Goal: Information Seeking & Learning: Learn about a topic

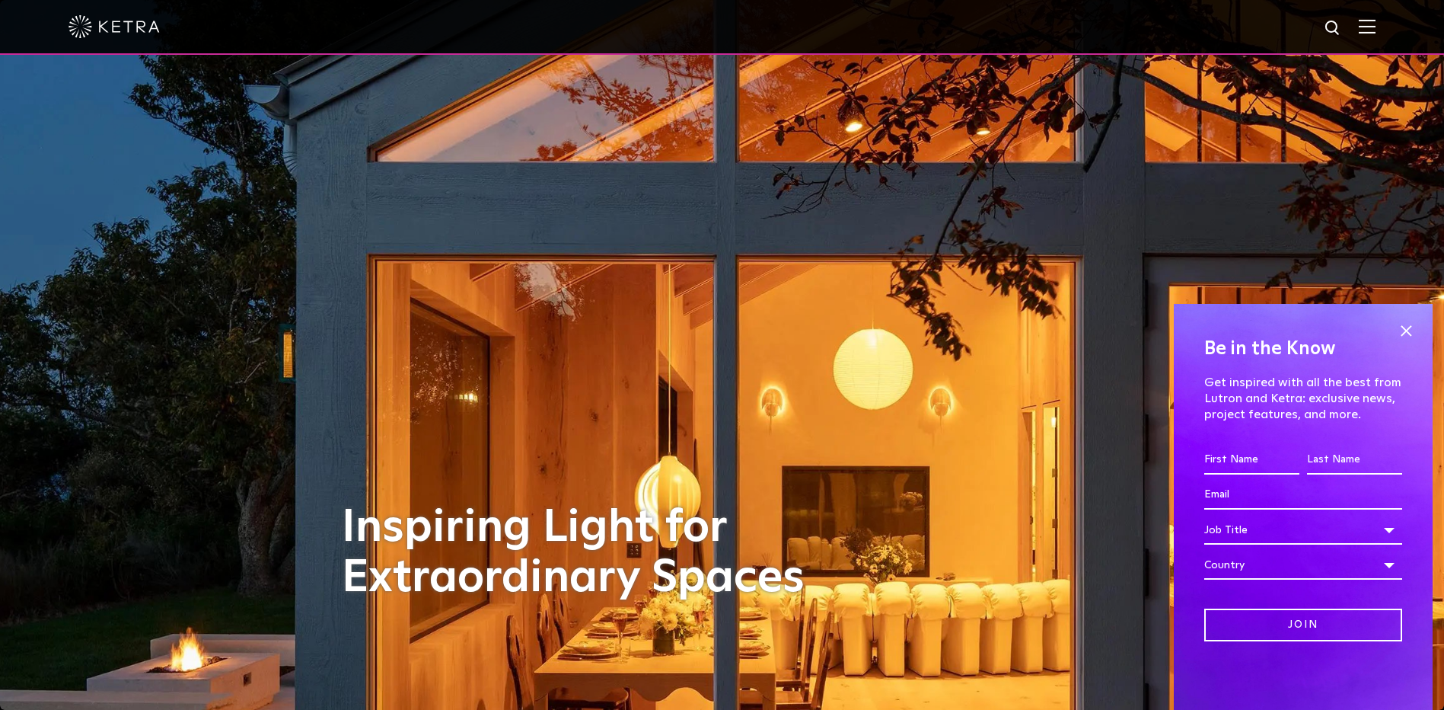
click at [1372, 29] on img at bounding box center [1367, 26] width 17 height 14
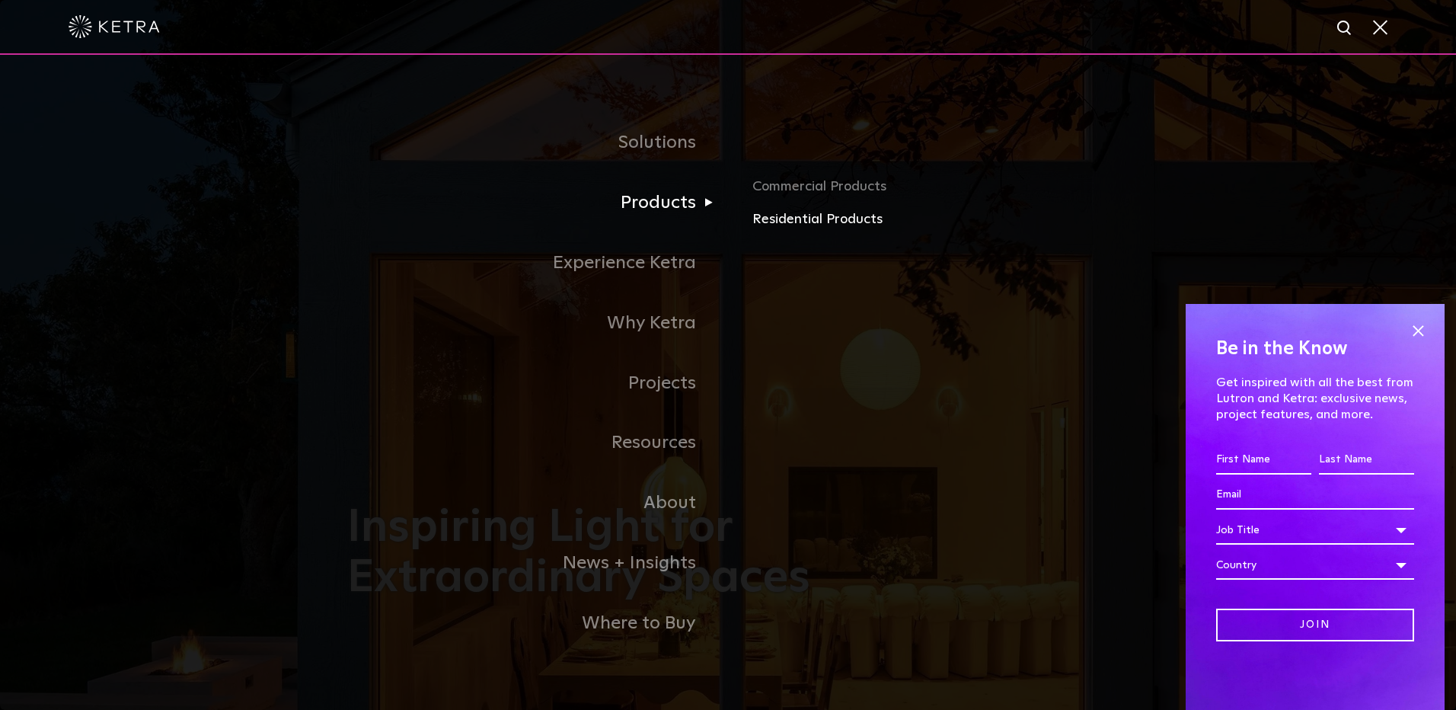
click at [799, 217] on link "Residential Products" at bounding box center [930, 220] width 356 height 22
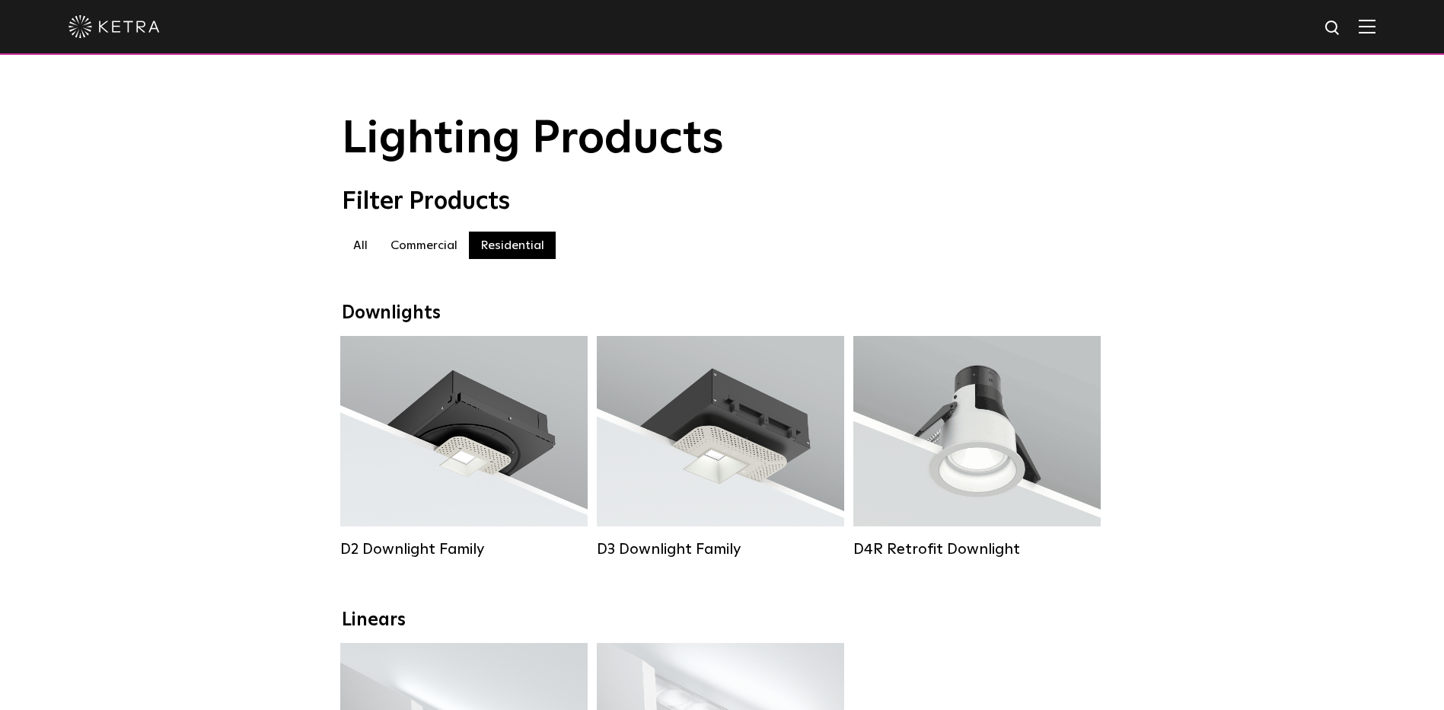
scroll to position [76, 0]
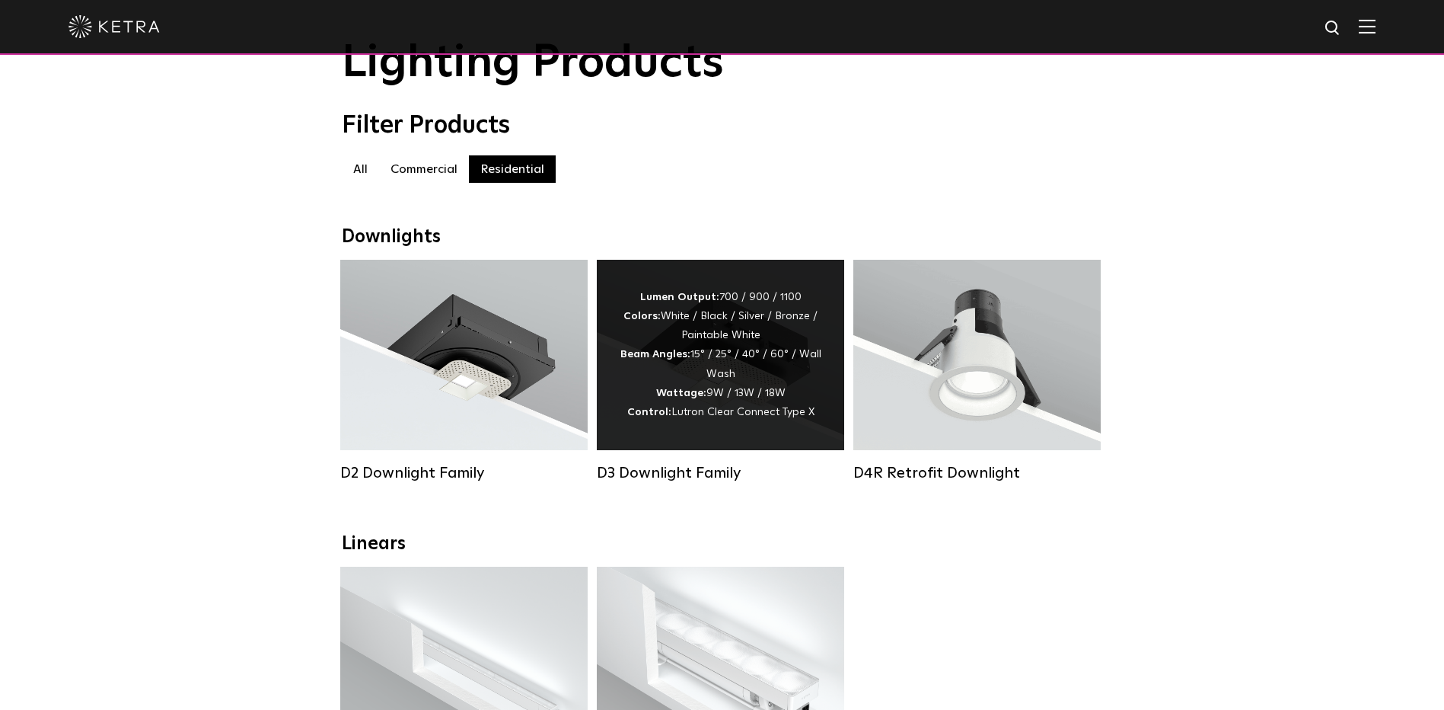
click at [669, 482] on div "D3 Downlight Family" at bounding box center [720, 473] width 247 height 18
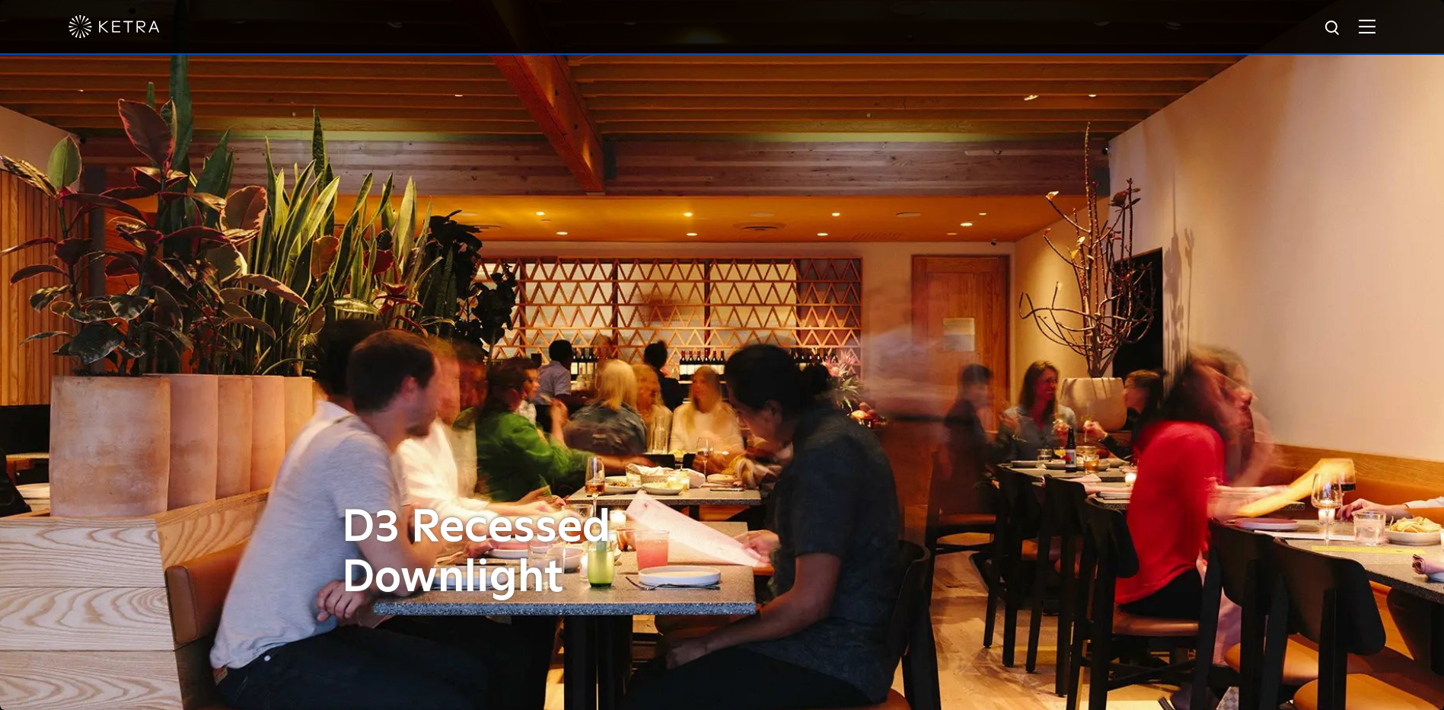
click at [1374, 24] on img at bounding box center [1367, 26] width 17 height 14
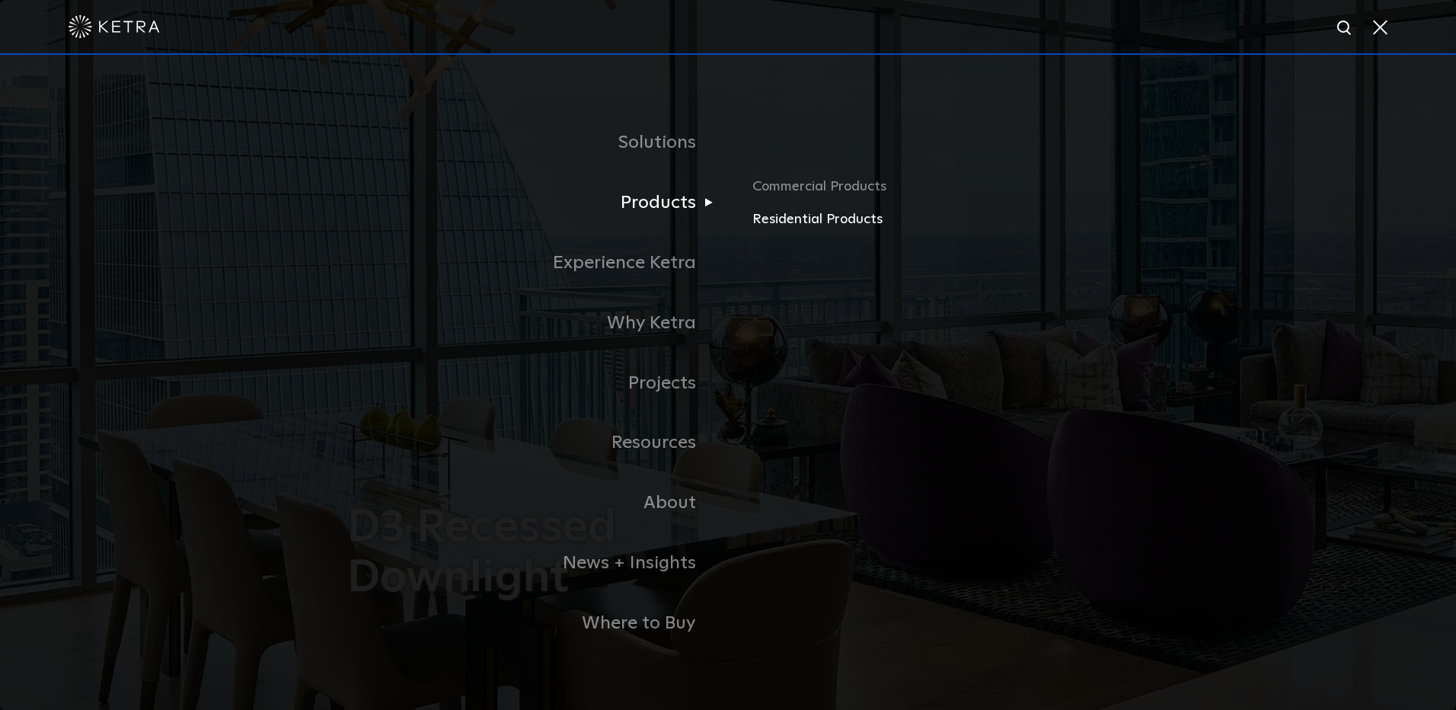
click at [790, 214] on link "Residential Products" at bounding box center [930, 220] width 356 height 22
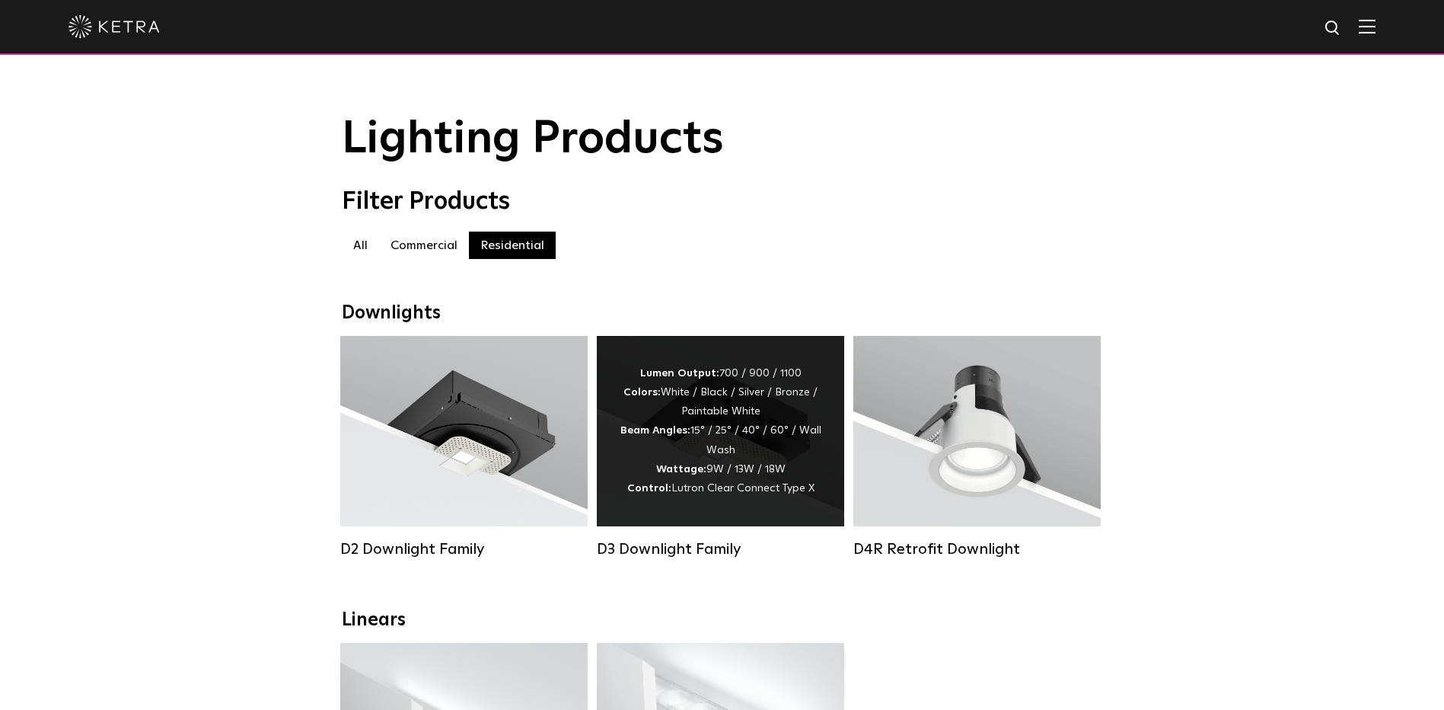
click at [721, 464] on div "Lumen Output: 700 / 900 / 1100 Colors: White / Black / Silver / Bronze / Painta…" at bounding box center [721, 431] width 202 height 134
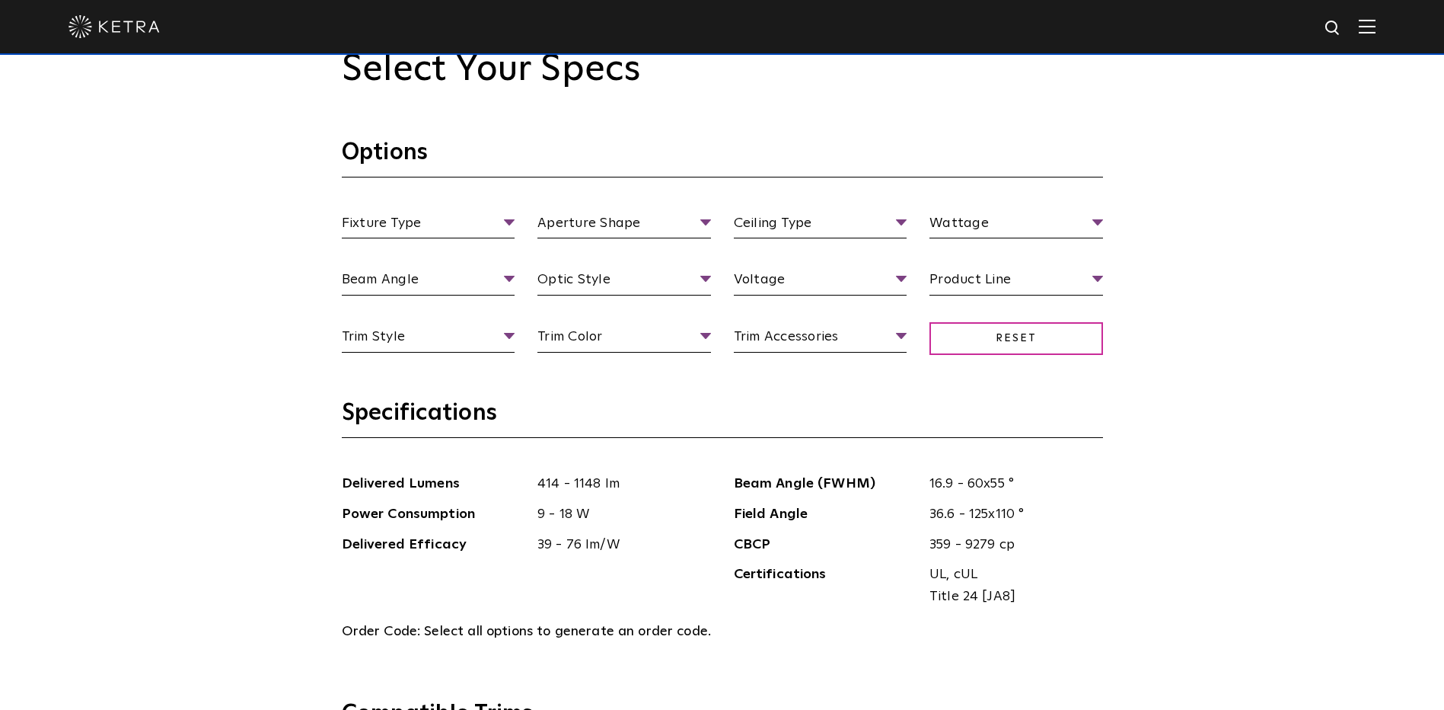
scroll to position [1523, 0]
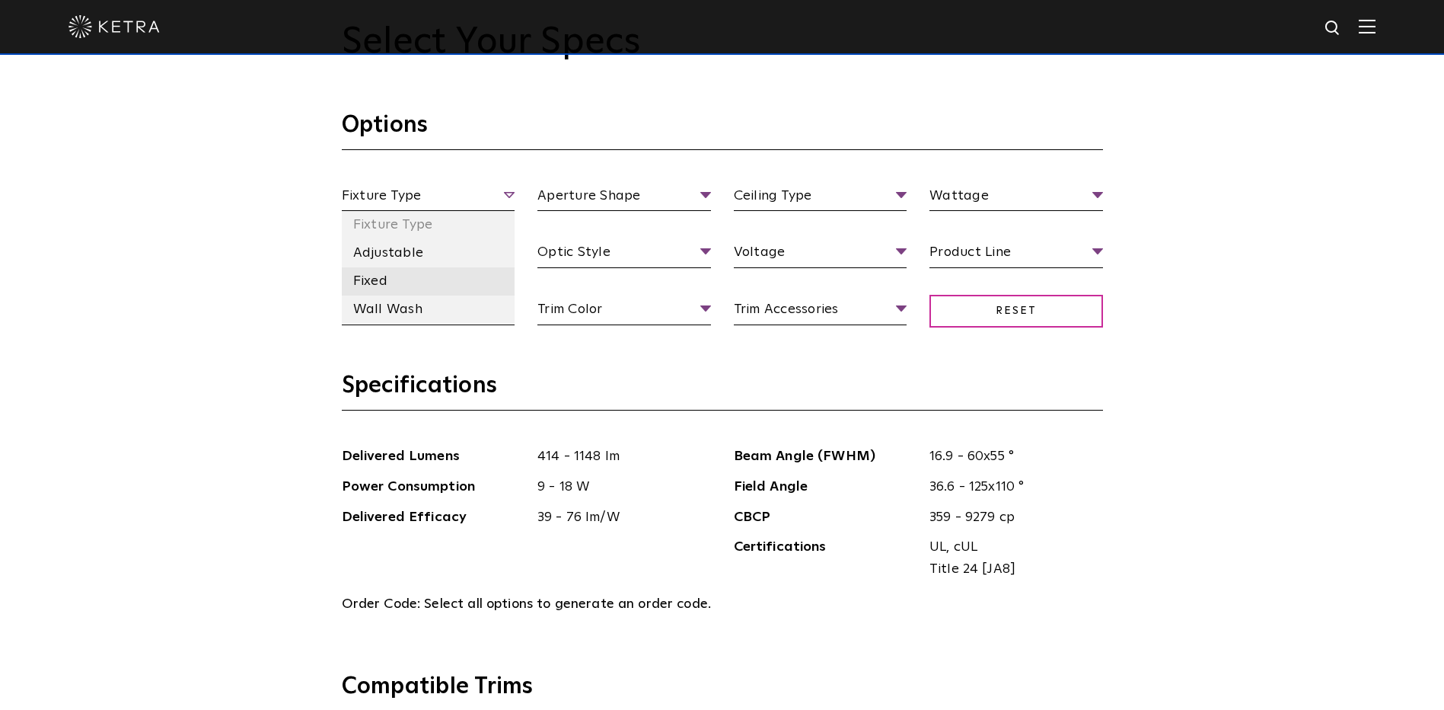
click at [370, 282] on li "Fixed" at bounding box center [429, 281] width 174 height 28
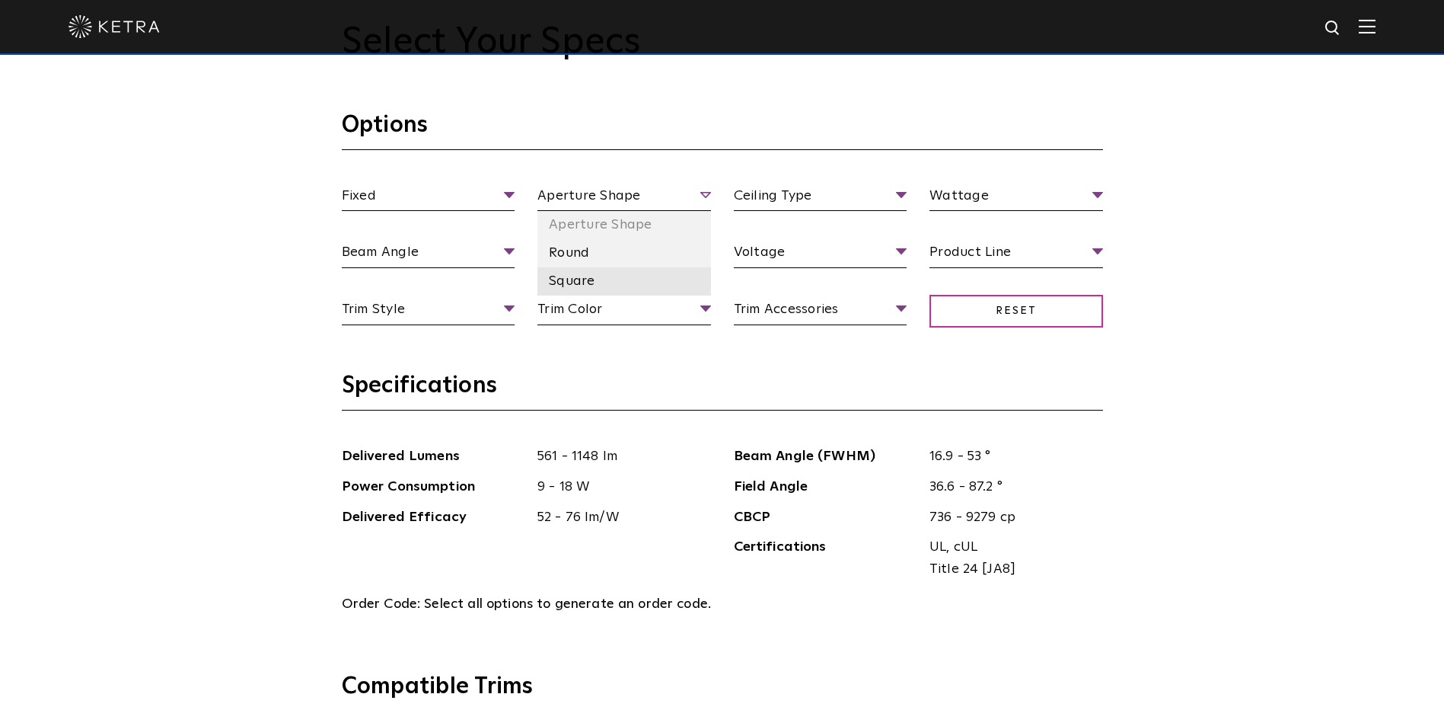
click at [565, 284] on li "Square" at bounding box center [625, 281] width 174 height 28
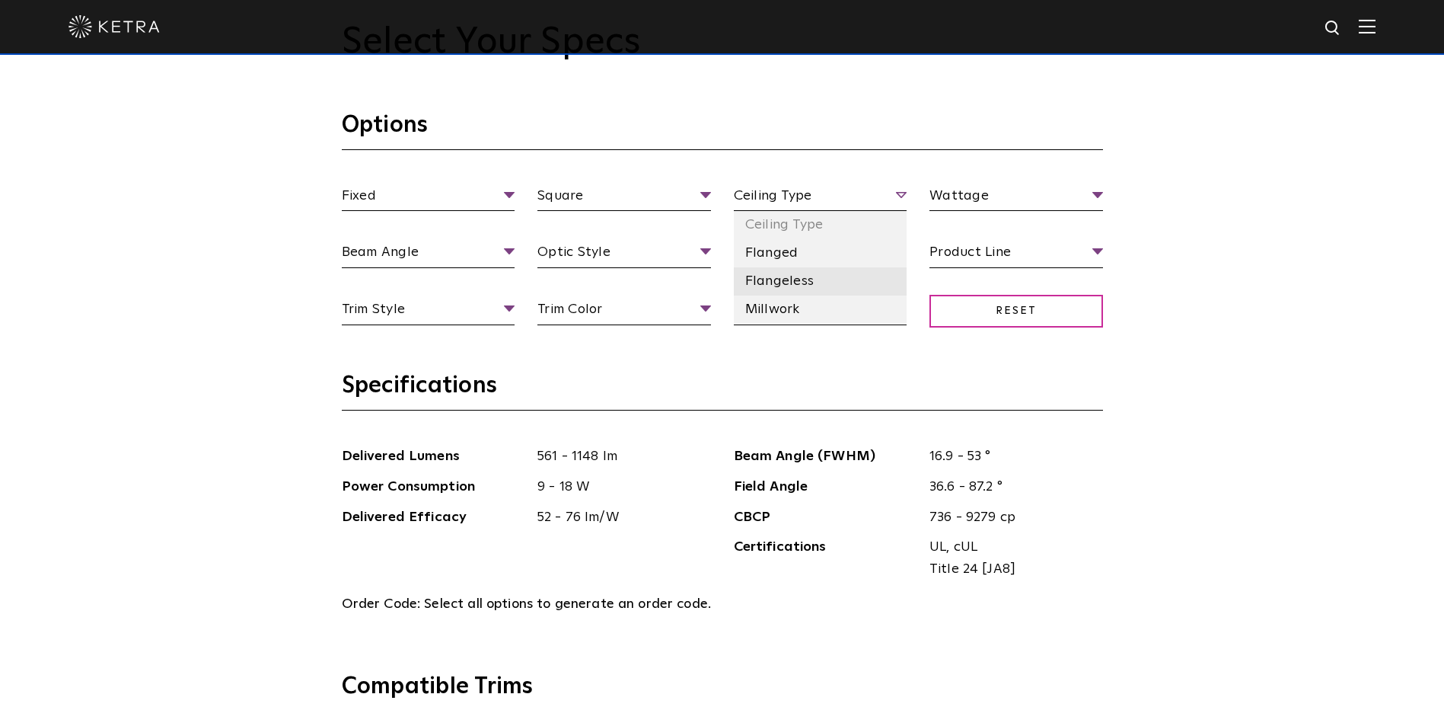
click at [770, 283] on li "Flangeless" at bounding box center [821, 281] width 174 height 28
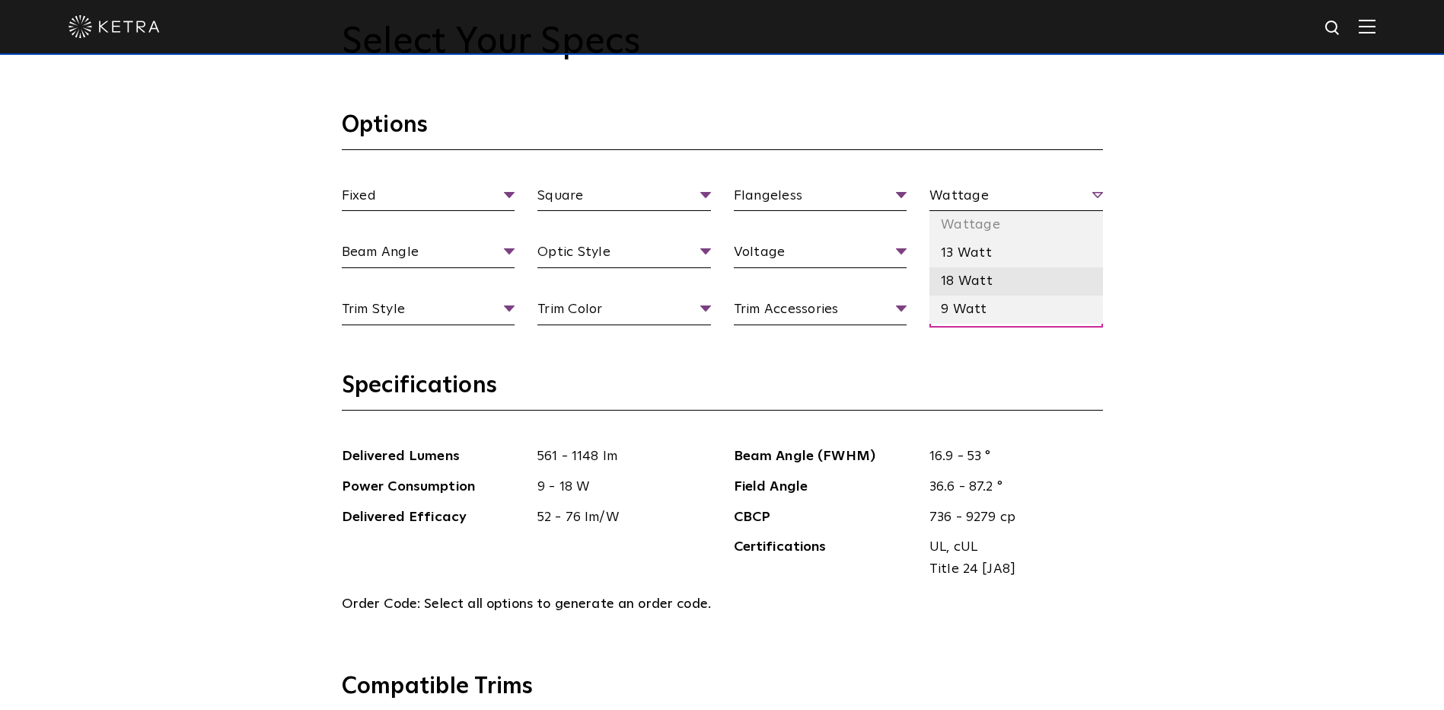
click at [981, 279] on li "18 Watt" at bounding box center [1017, 281] width 174 height 28
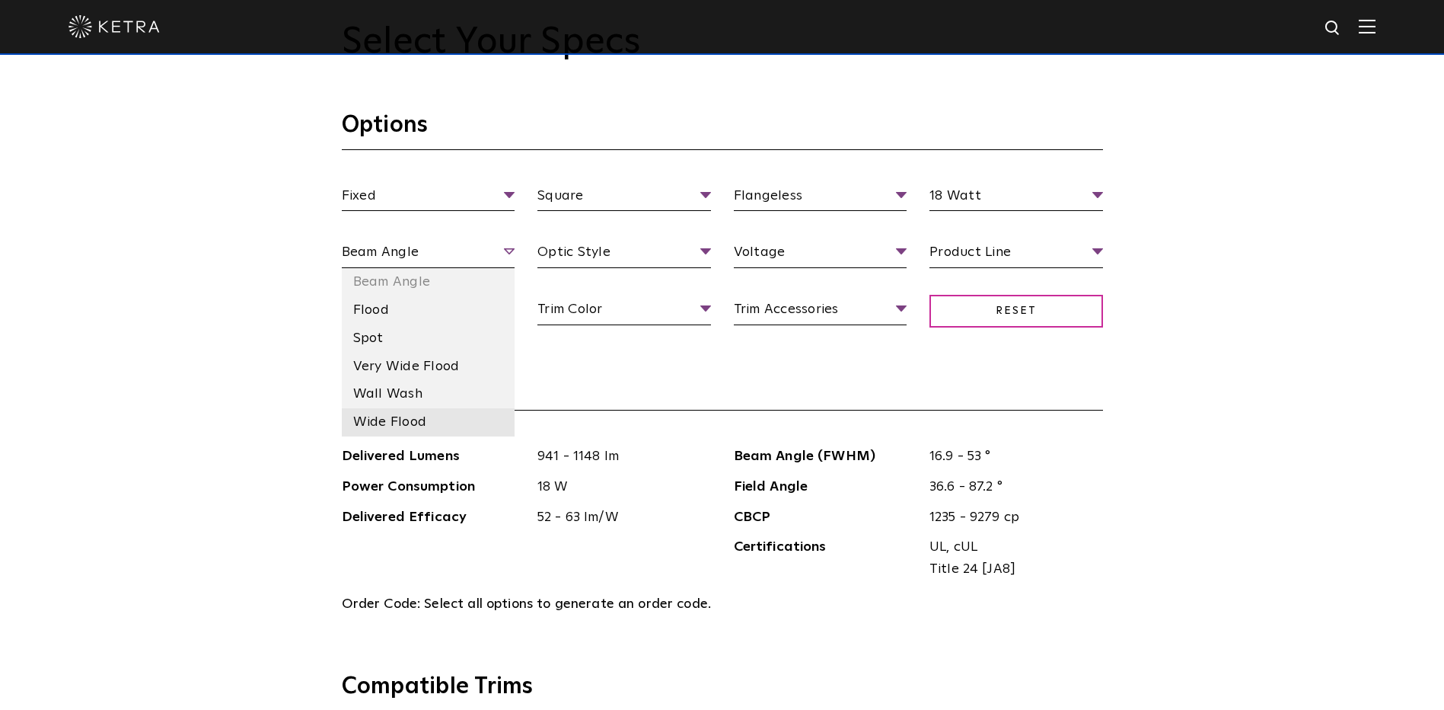
click at [389, 421] on li "Wide Flood" at bounding box center [429, 422] width 174 height 28
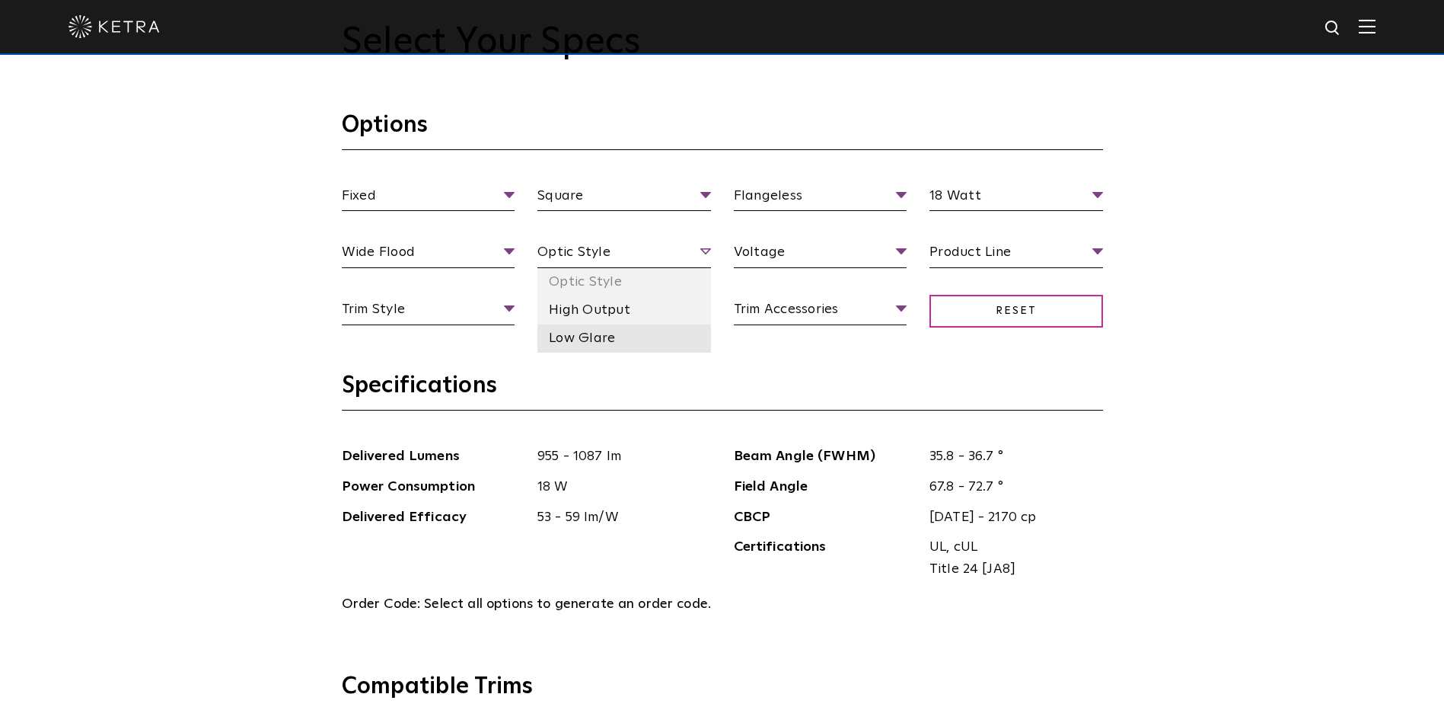
click at [592, 333] on li "Low Glare" at bounding box center [625, 338] width 174 height 28
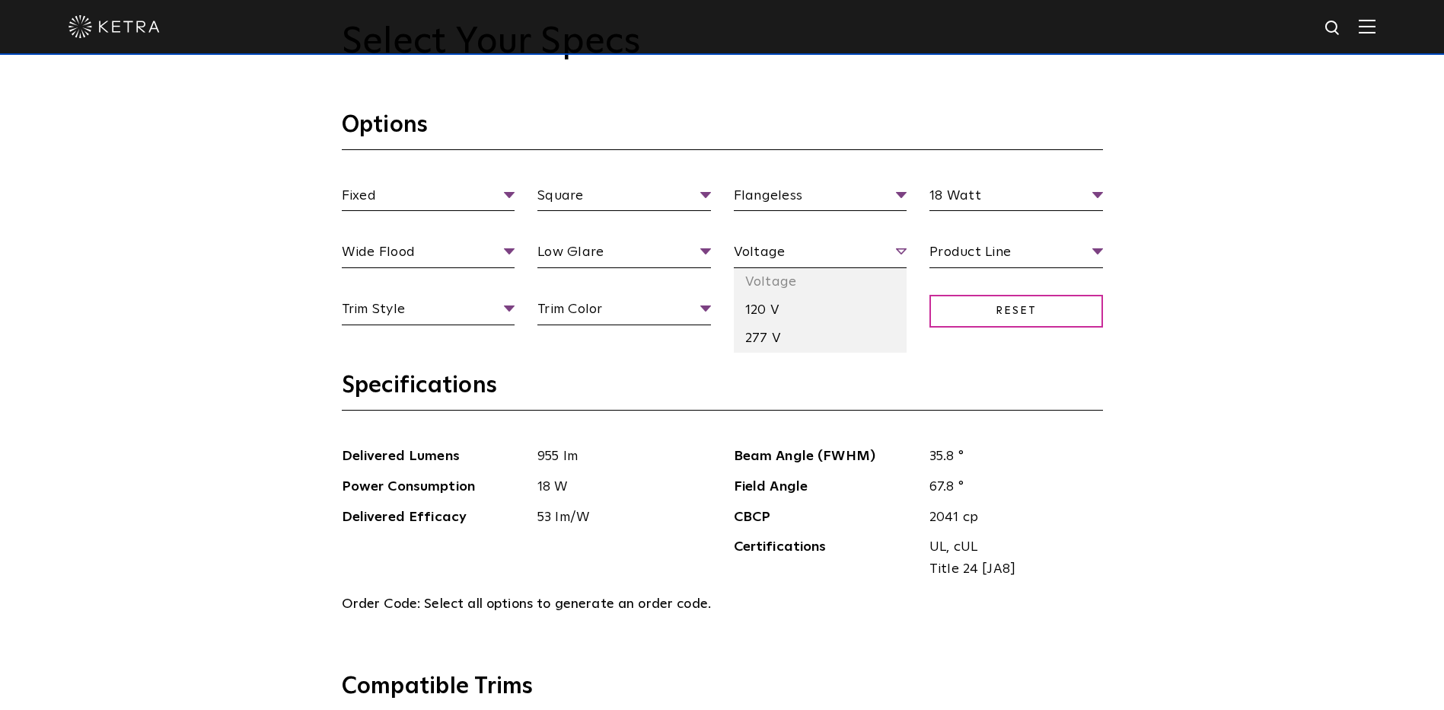
click at [902, 249] on span "Voltage" at bounding box center [821, 254] width 174 height 27
click at [761, 308] on li "120 V" at bounding box center [821, 310] width 174 height 28
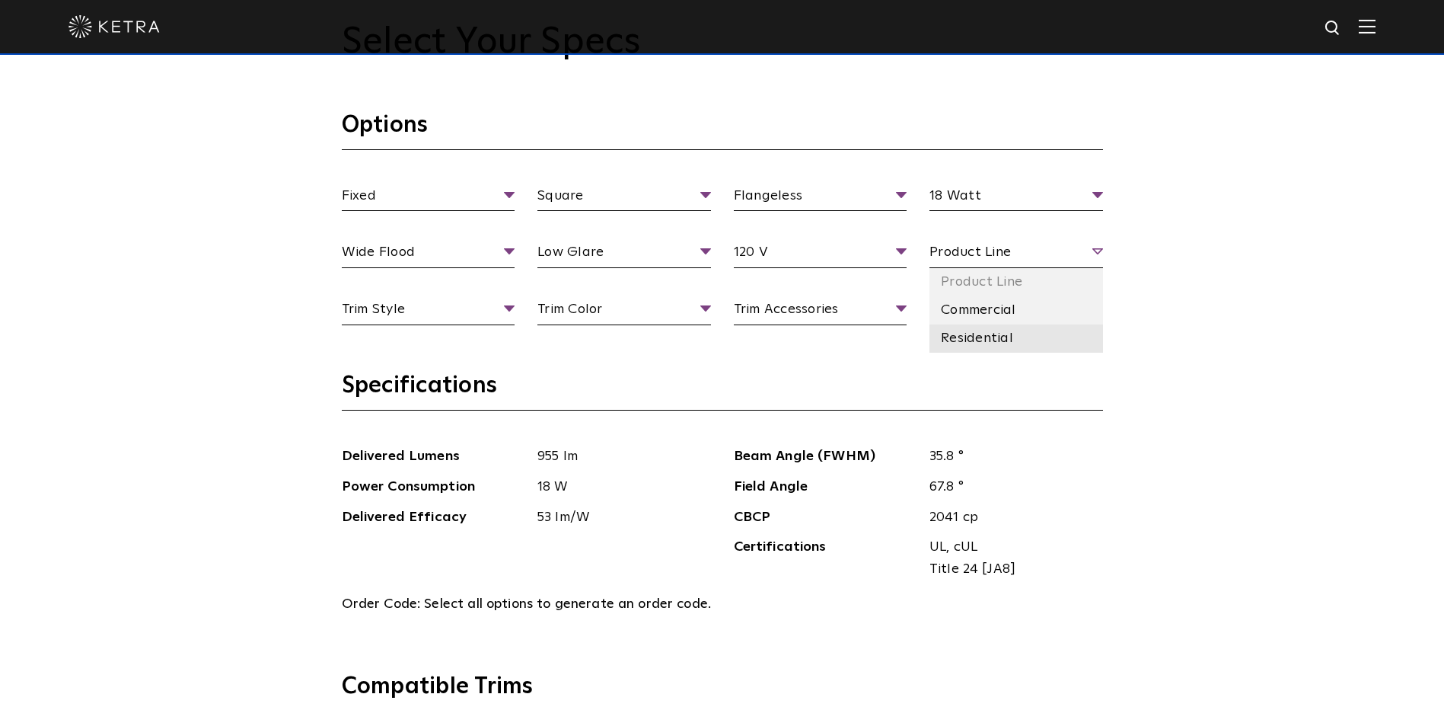
click at [986, 337] on li "Residential" at bounding box center [1017, 338] width 174 height 28
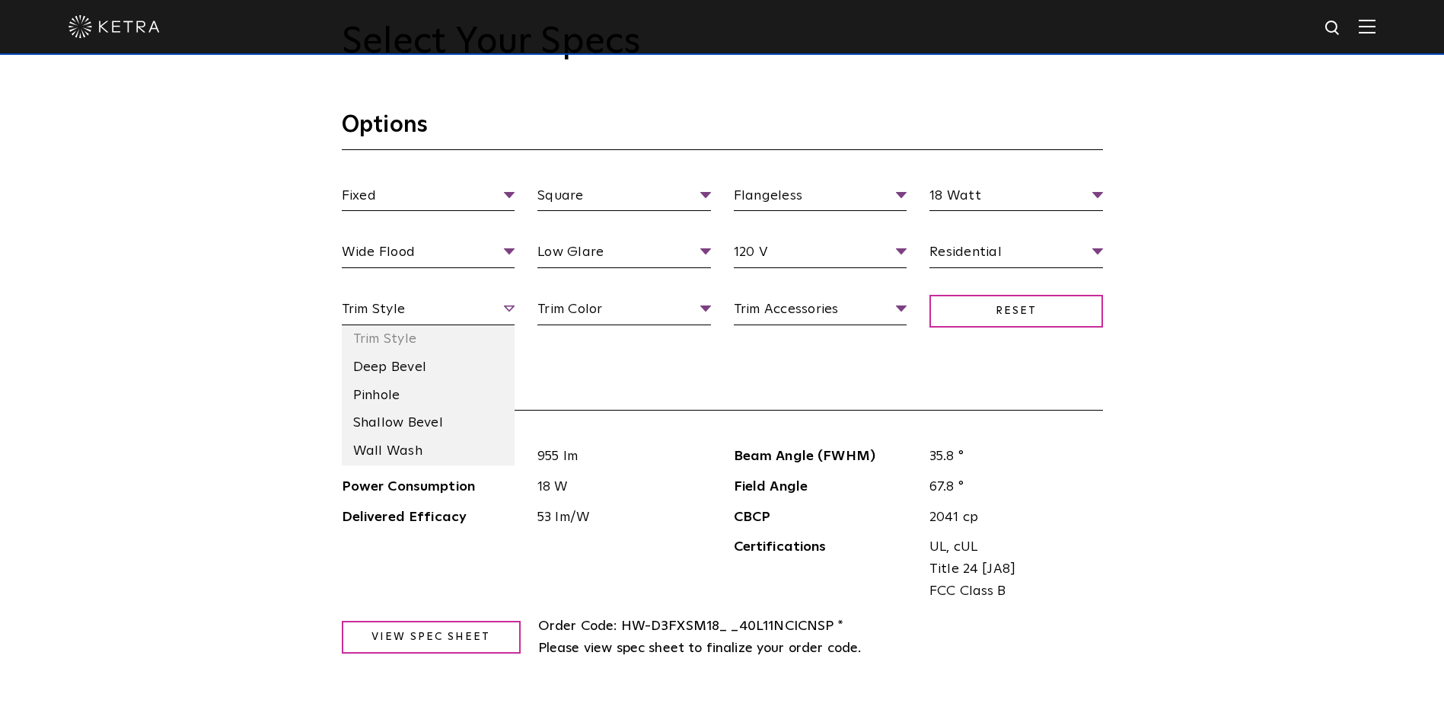
click at [507, 306] on span "Trim Style" at bounding box center [429, 311] width 174 height 27
click at [403, 362] on li "Deep Bevel" at bounding box center [429, 367] width 174 height 28
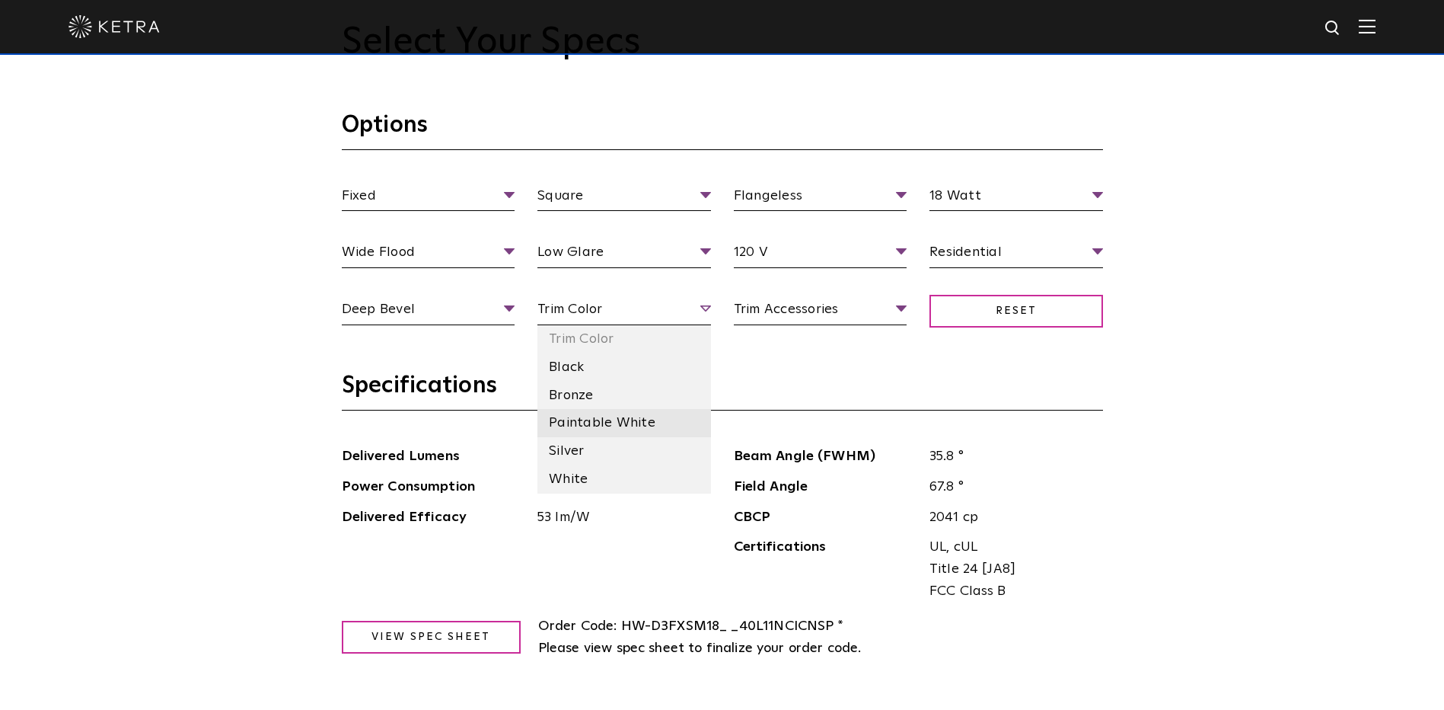
click at [615, 418] on li "Paintable White" at bounding box center [625, 423] width 174 height 28
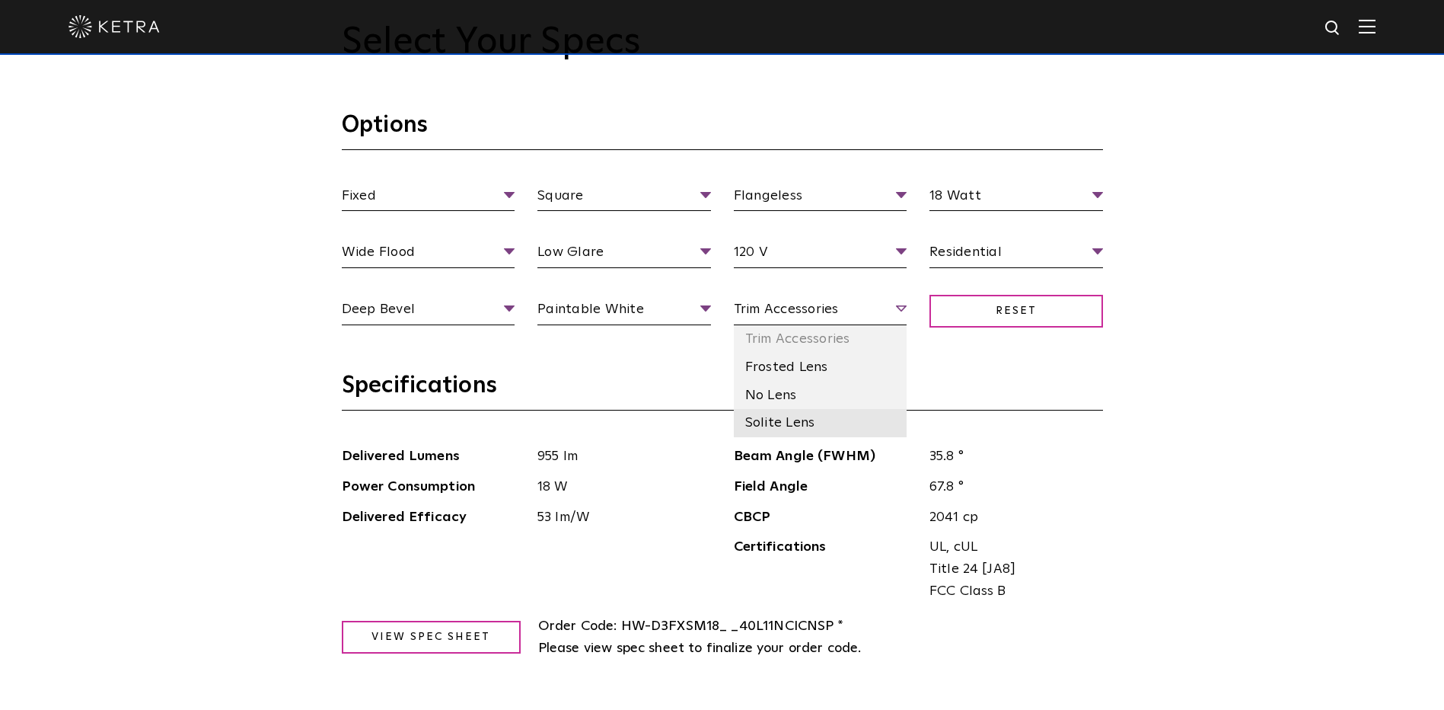
click at [770, 418] on li "Solite Lens" at bounding box center [821, 423] width 174 height 28
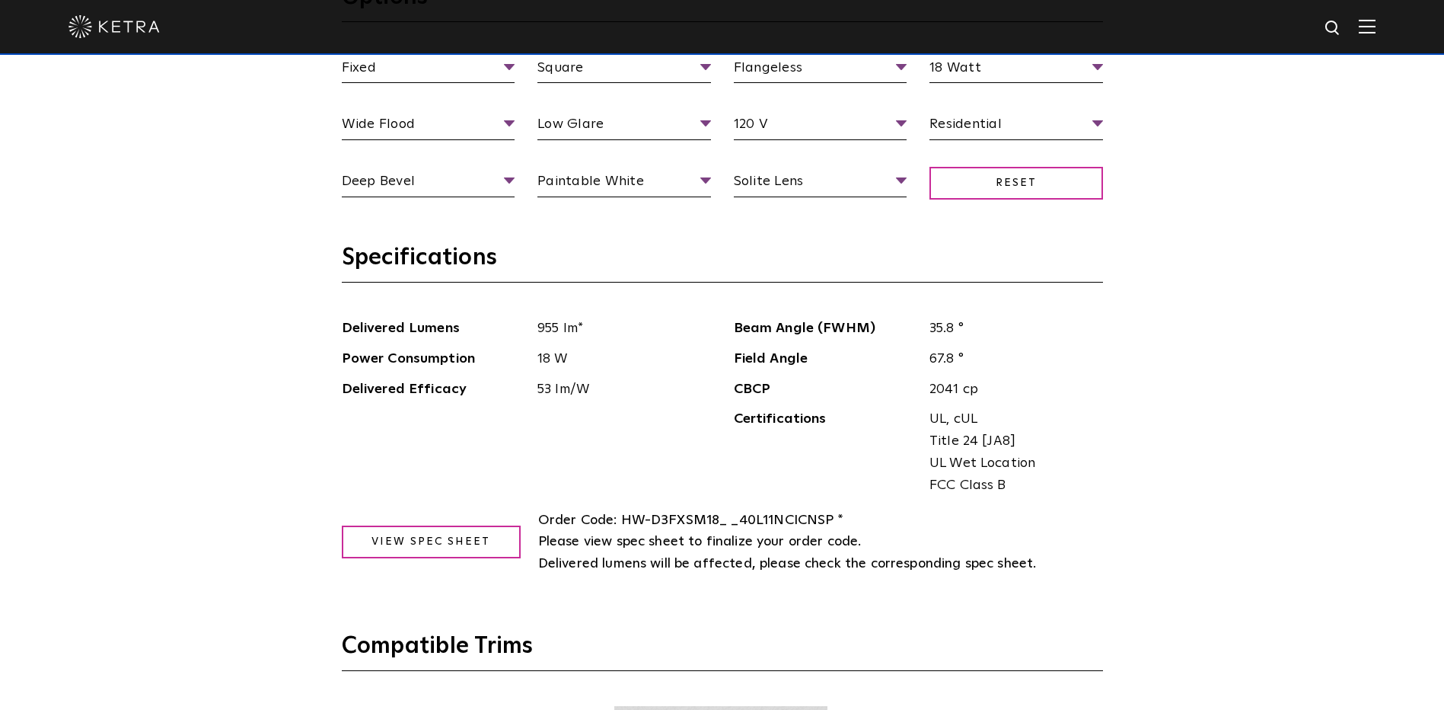
scroll to position [1599, 0]
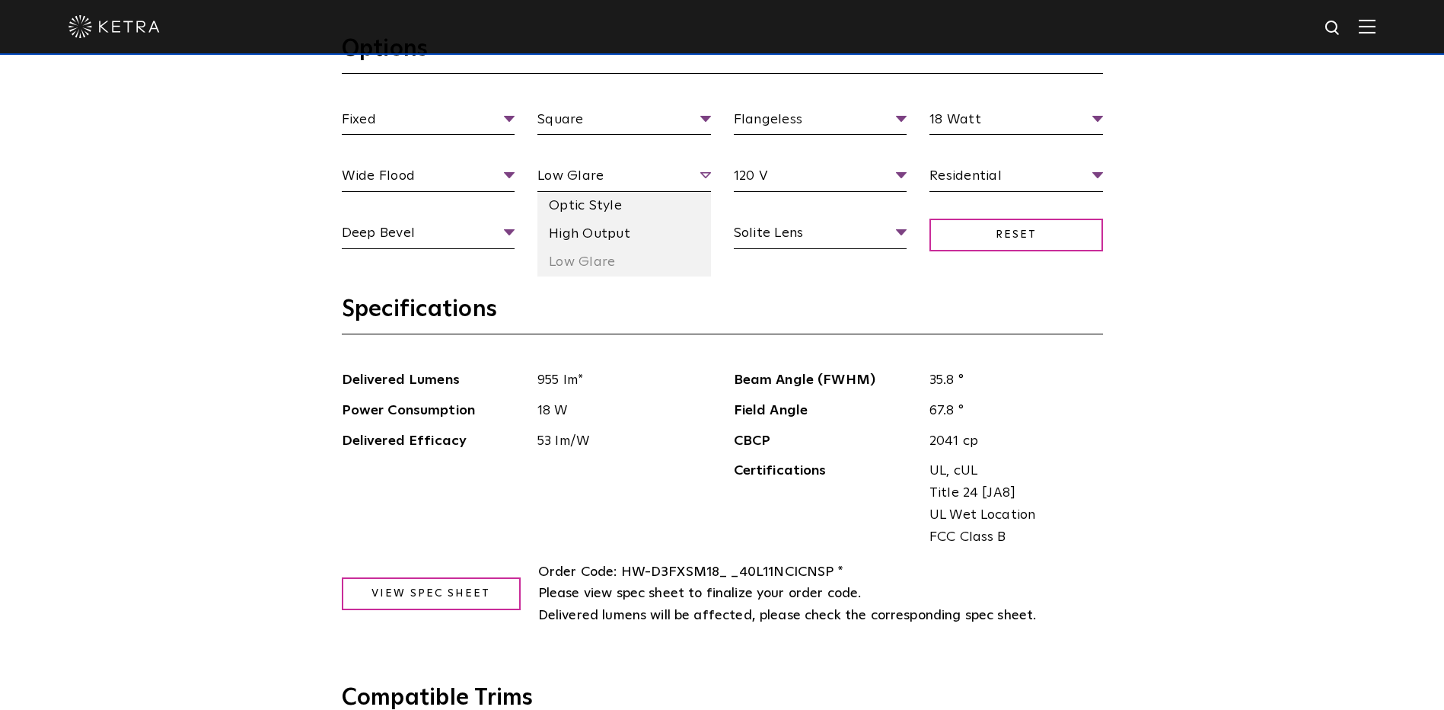
click at [707, 177] on span "Low Glare" at bounding box center [625, 178] width 174 height 27
click at [596, 230] on li "High Output" at bounding box center [625, 234] width 174 height 28
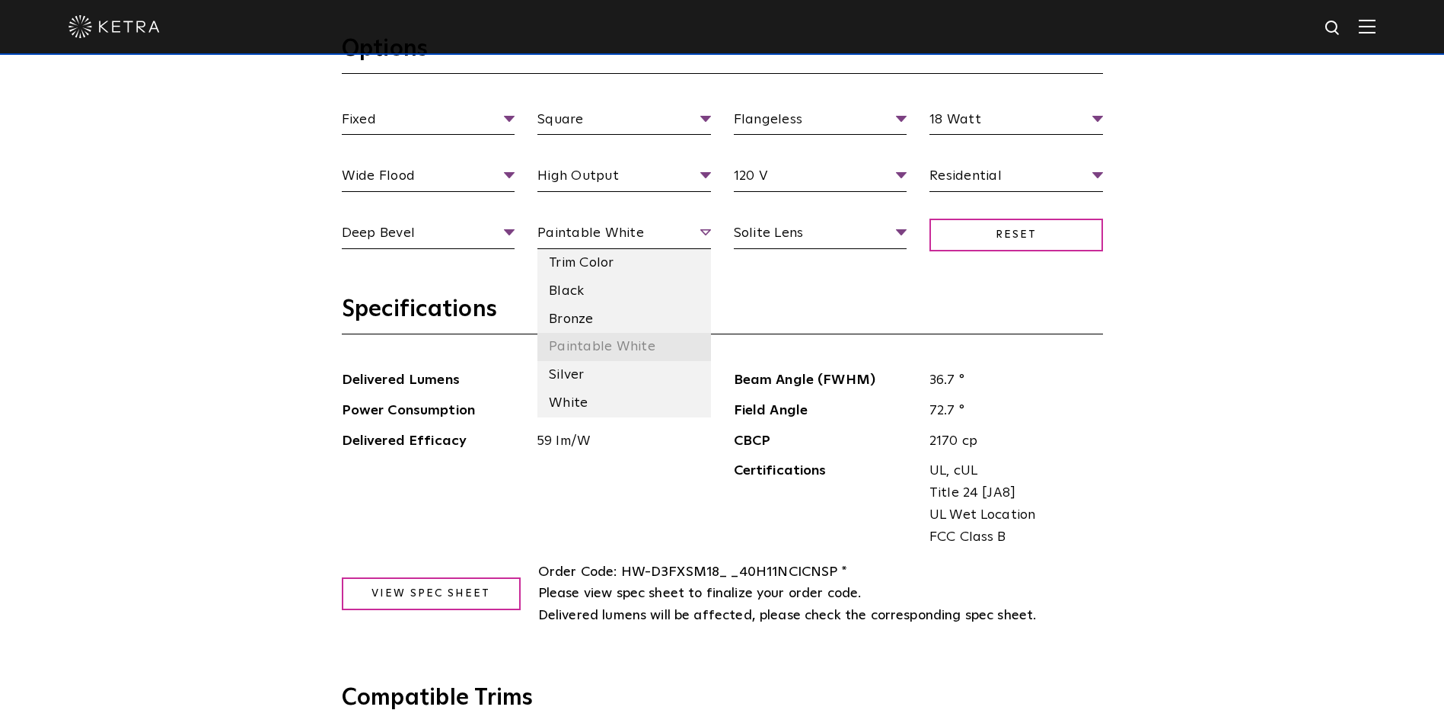
click at [581, 341] on li "Paintable White" at bounding box center [625, 347] width 174 height 28
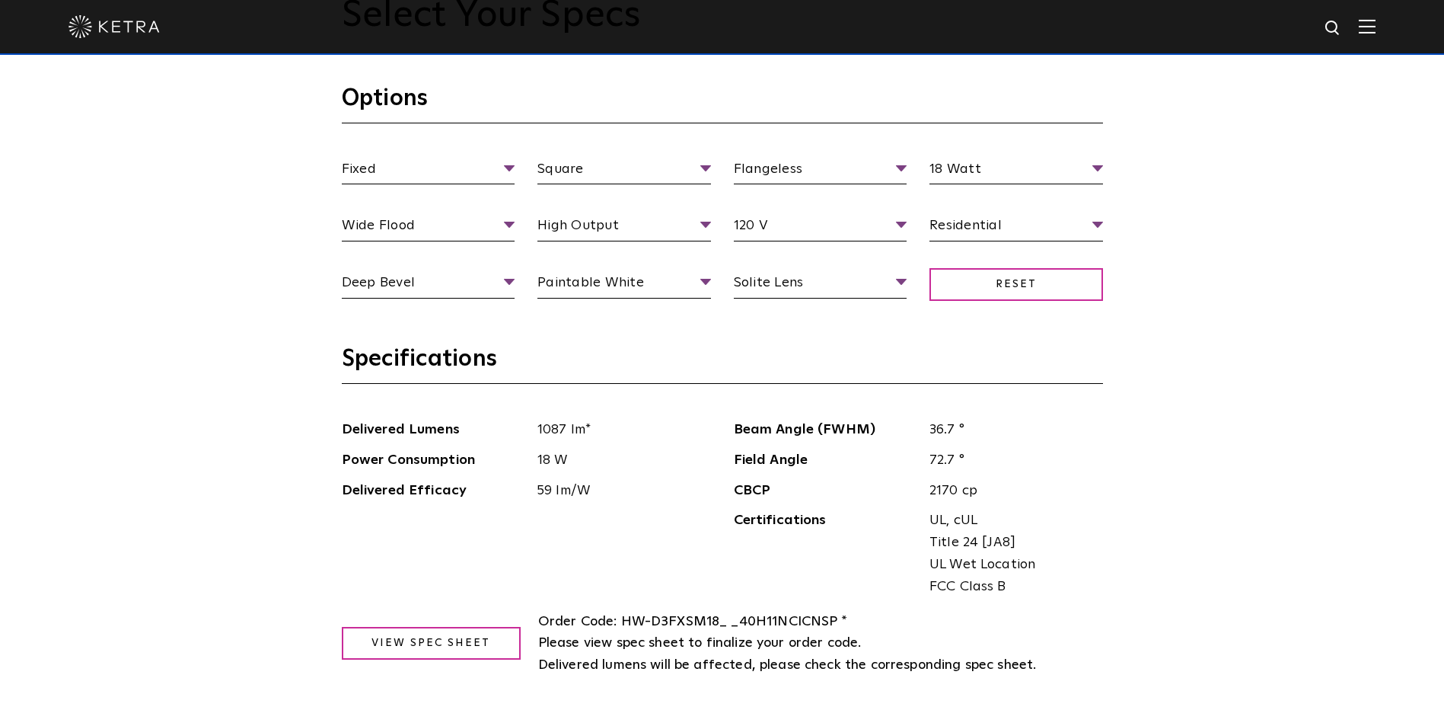
scroll to position [1523, 0]
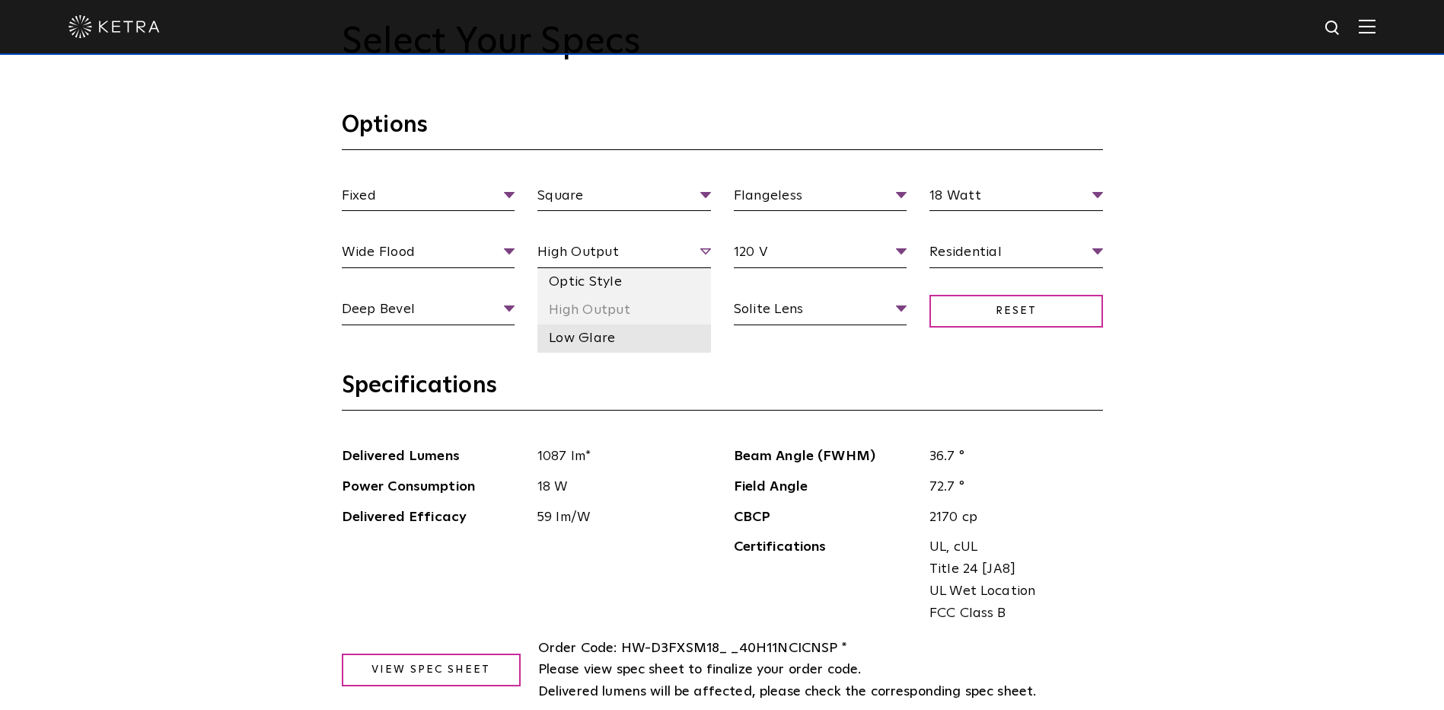
click at [589, 338] on li "Low Glare" at bounding box center [625, 338] width 174 height 28
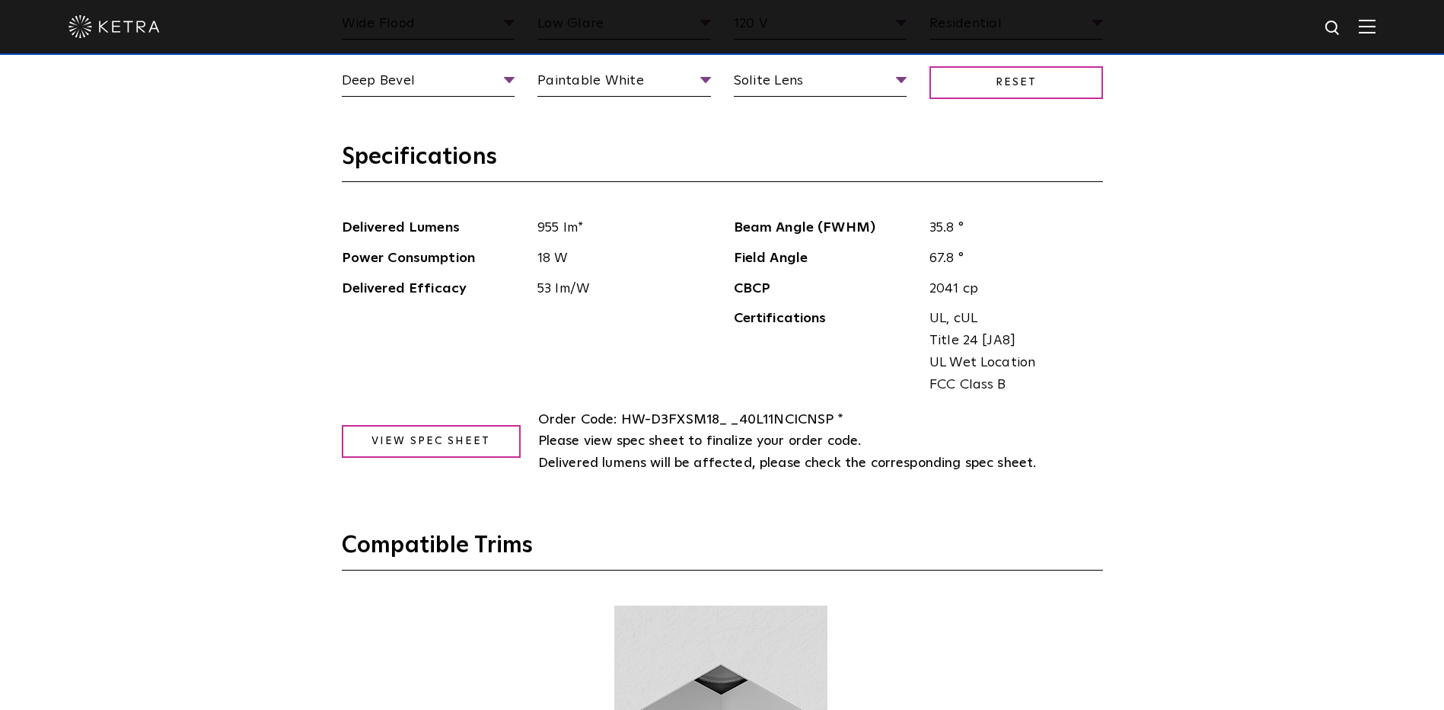
scroll to position [1827, 0]
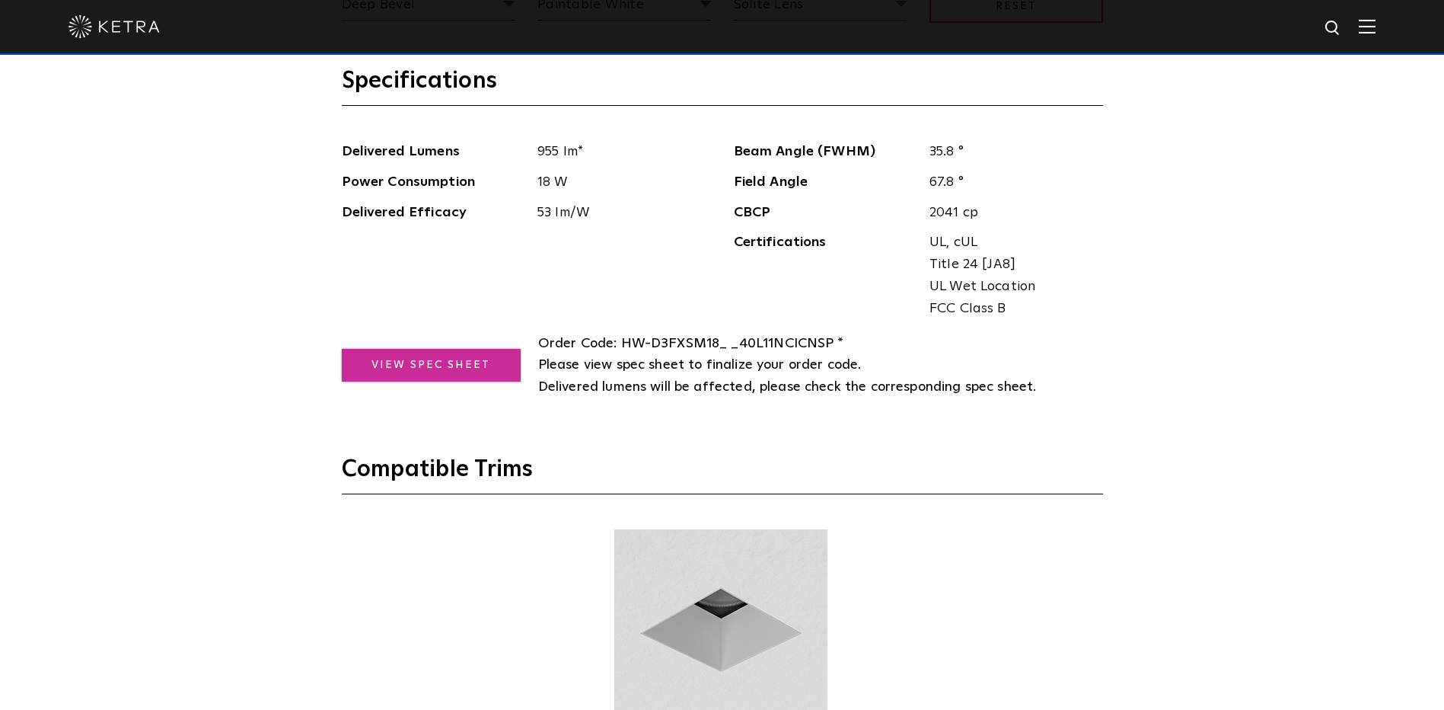
click at [441, 368] on link "View Spec Sheet" at bounding box center [431, 365] width 179 height 33
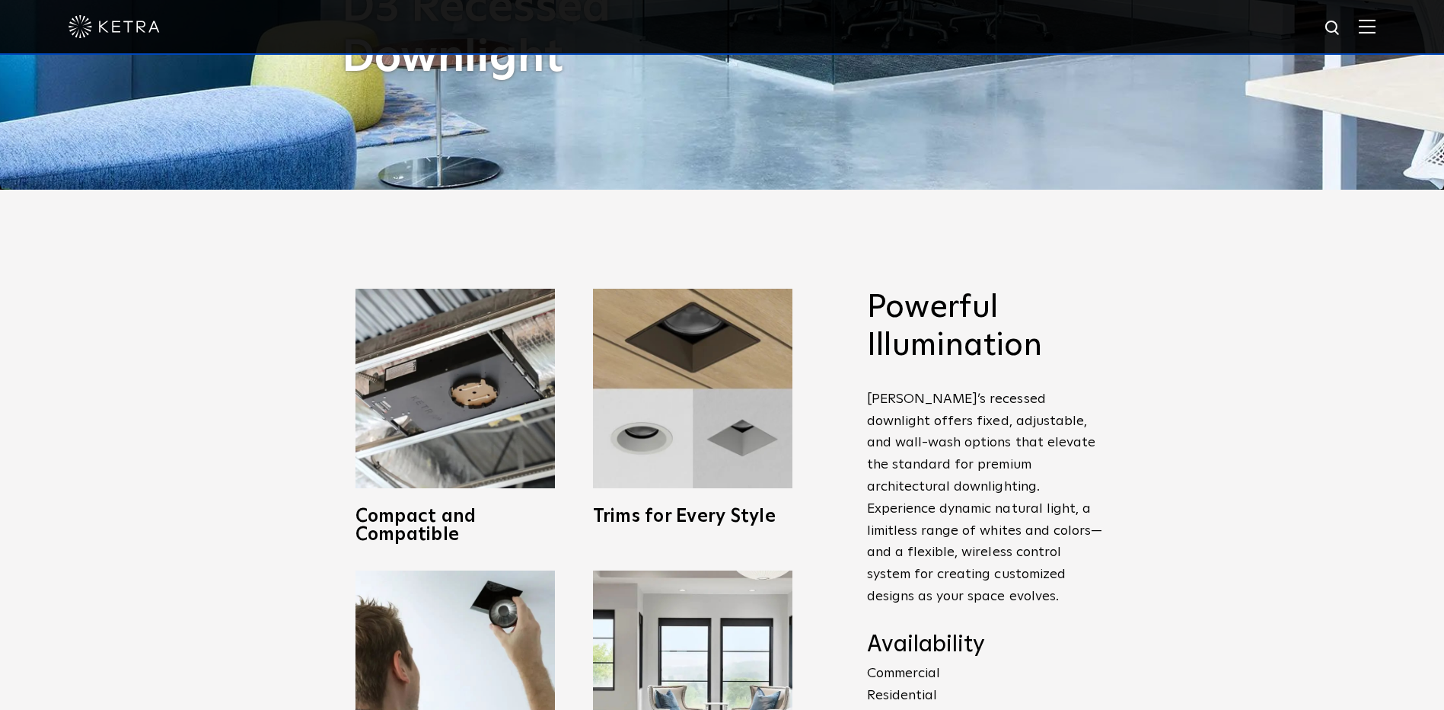
scroll to position [381, 0]
